Goal: Check status

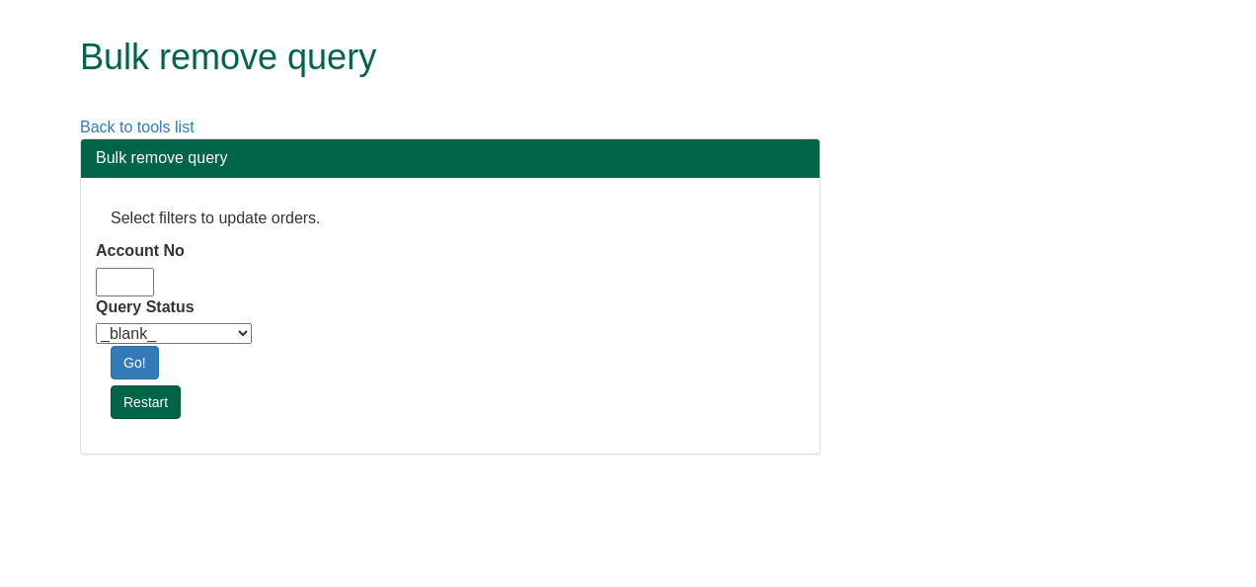
click at [137, 273] on input "Account No" at bounding box center [125, 282] width 58 height 29
type input "bat33"
click at [162, 337] on select "_blank_ Customer Credit_Control Purchasing Internal Other Address High_Value Co…" at bounding box center [174, 333] width 156 height 21
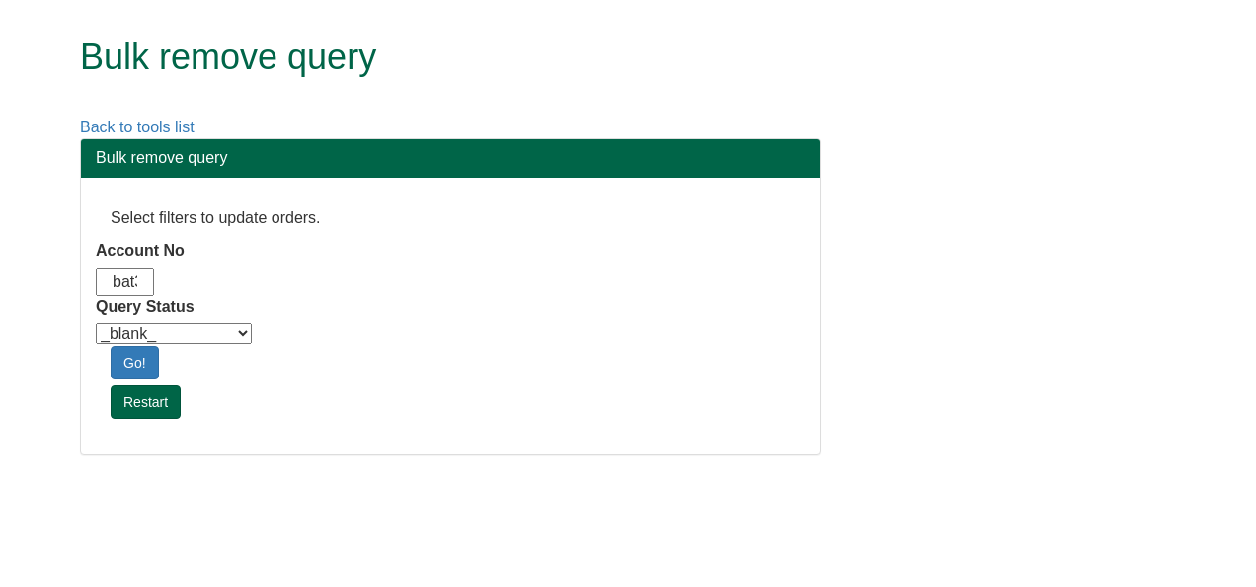
select select "Automation_Check"
click at [96, 323] on select "_blank_ Customer Credit_Control Purchasing Internal Other Address High_Value Co…" at bounding box center [174, 333] width 156 height 21
click at [155, 357] on link "Go!" at bounding box center [135, 363] width 48 height 34
